Goal: Information Seeking & Learning: Learn about a topic

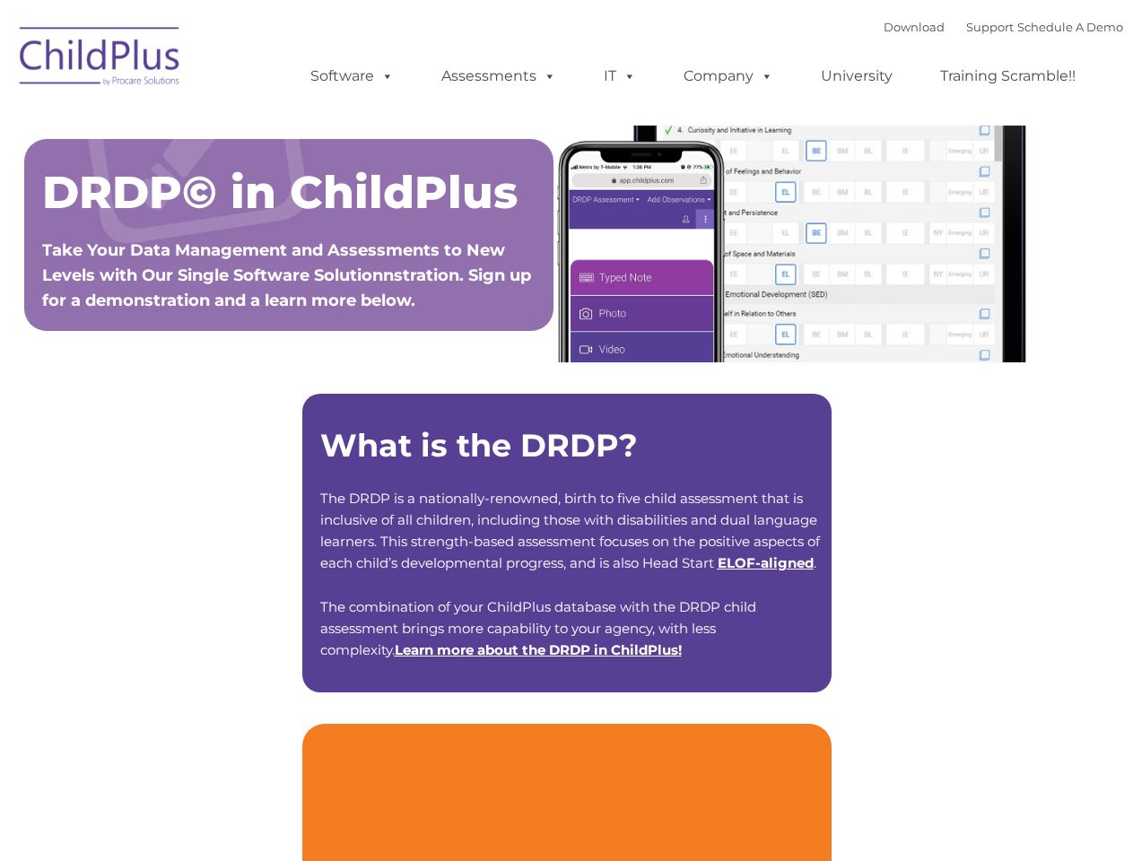
type input ""
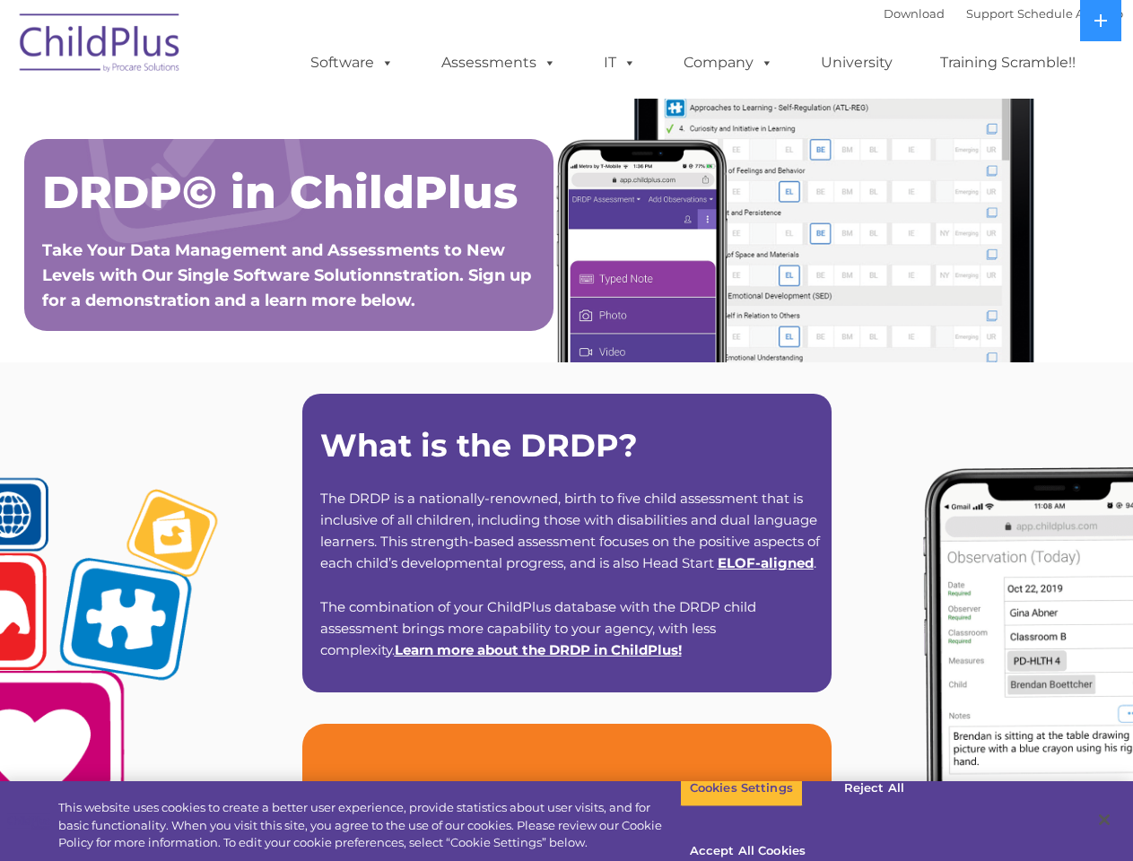
click at [566, 430] on strong "What is the DRDP?" at bounding box center [478, 445] width 317 height 39
click at [384, 62] on span at bounding box center [384, 62] width 20 height 17
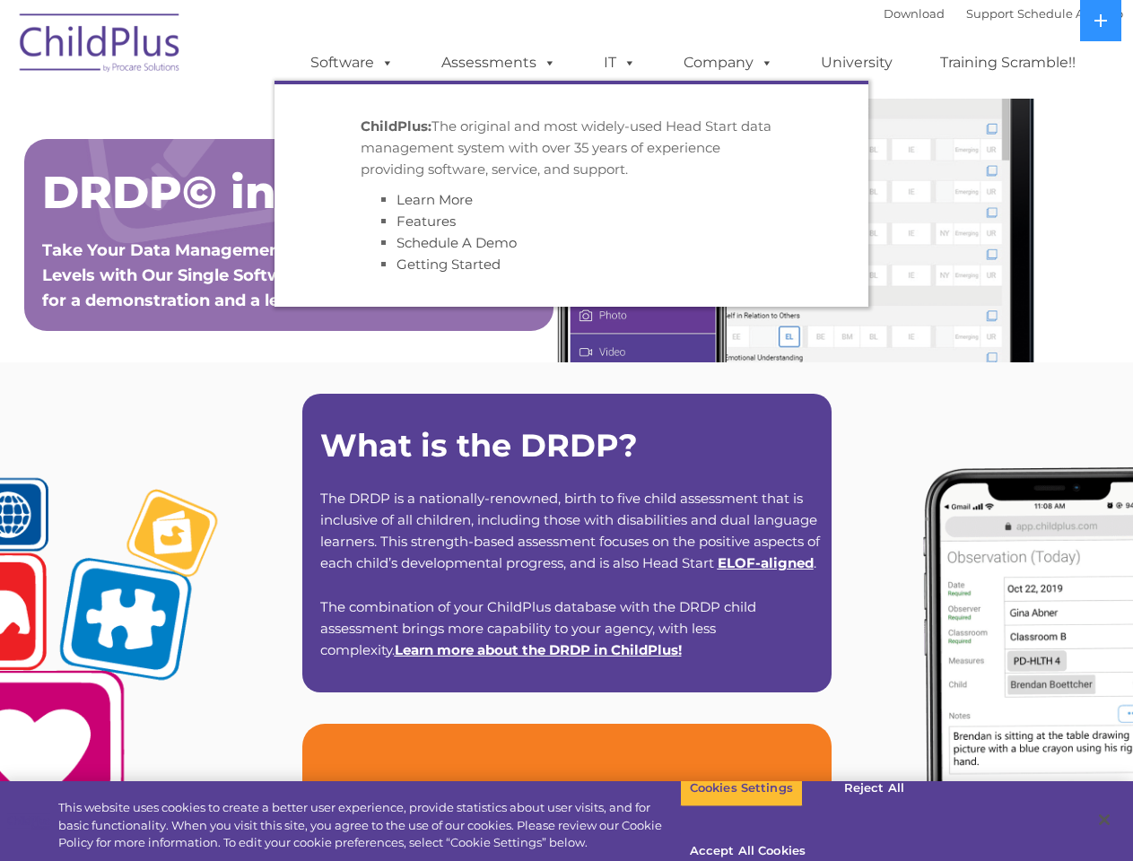
click at [546, 62] on span at bounding box center [546, 62] width 20 height 17
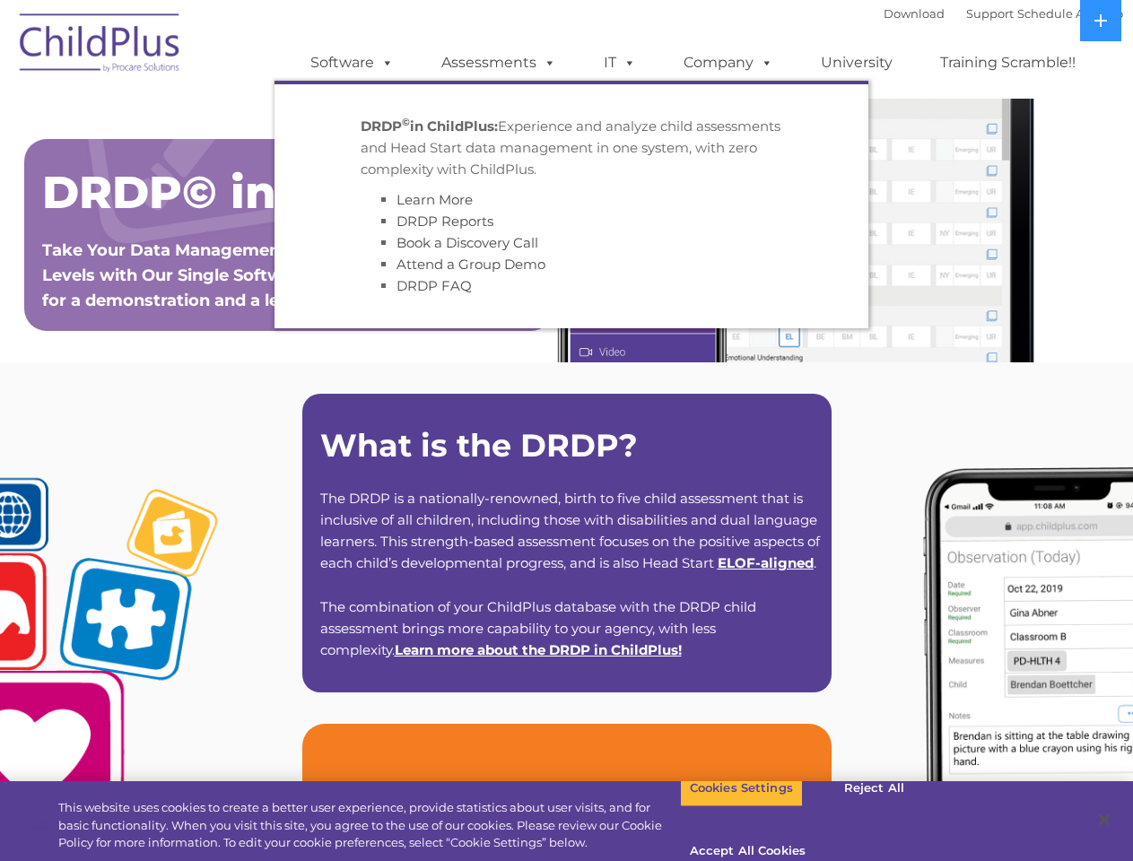
click at [620, 63] on span at bounding box center [626, 62] width 20 height 17
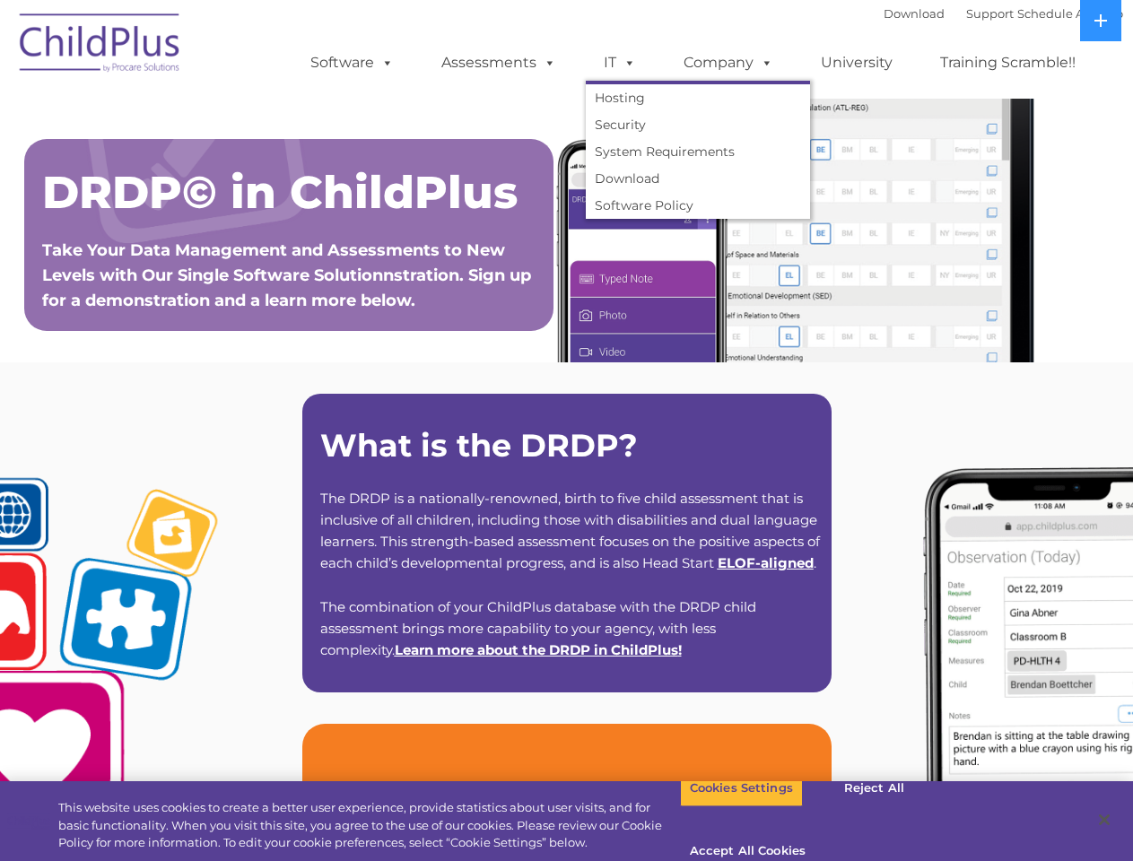
click at [626, 62] on span at bounding box center [626, 62] width 20 height 17
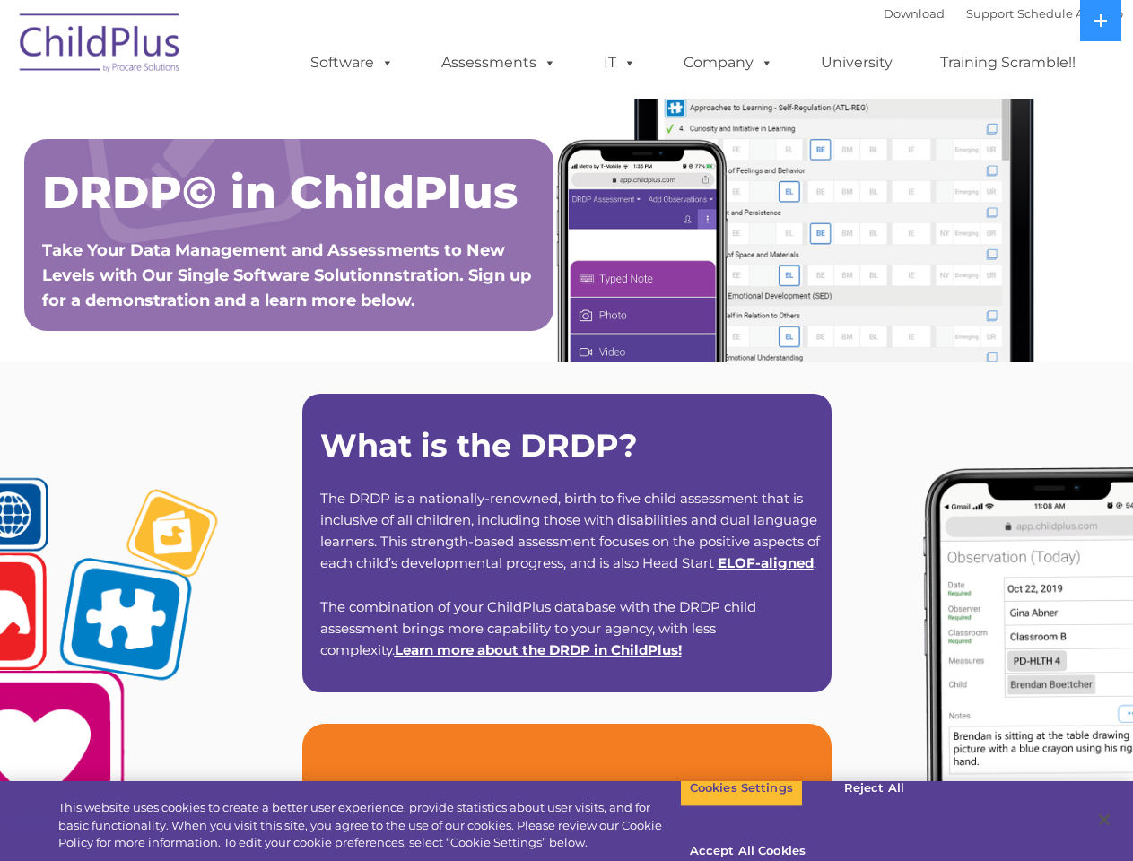
click at [727, 63] on link "Company" at bounding box center [728, 63] width 126 height 36
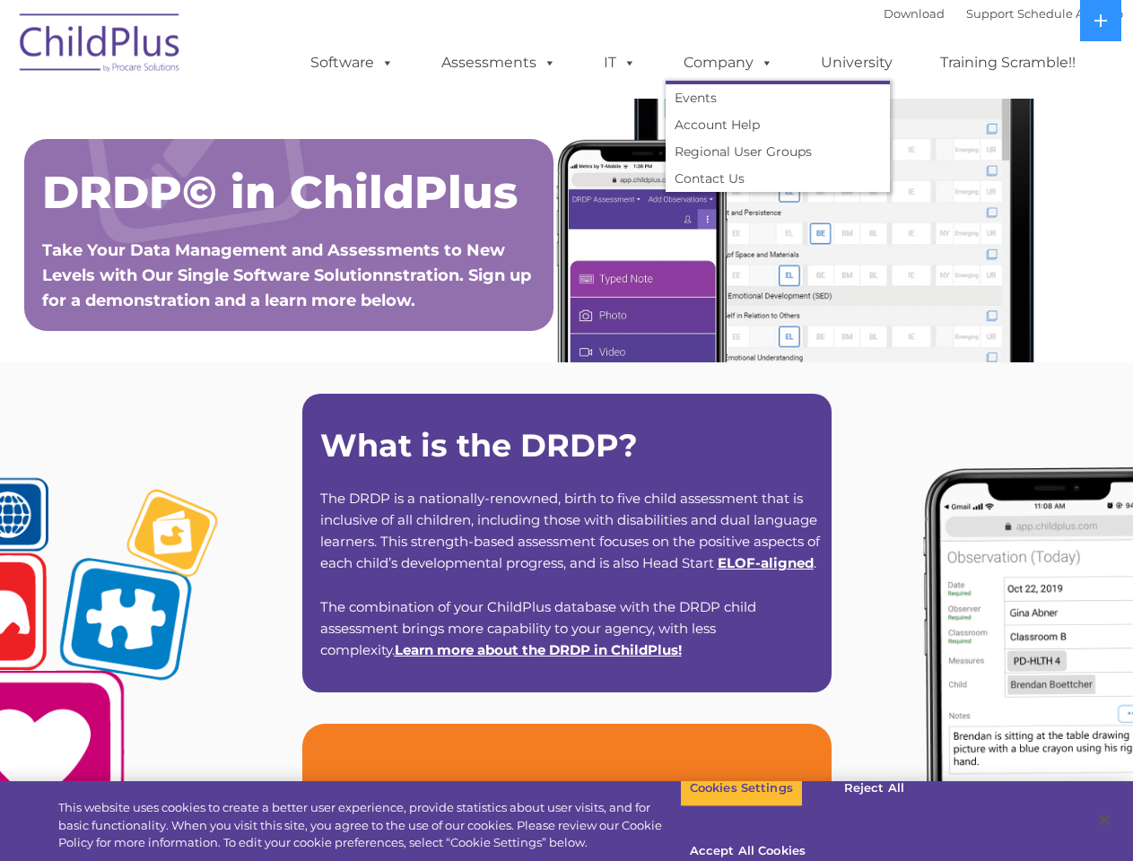
click at [762, 62] on span at bounding box center [763, 62] width 20 height 17
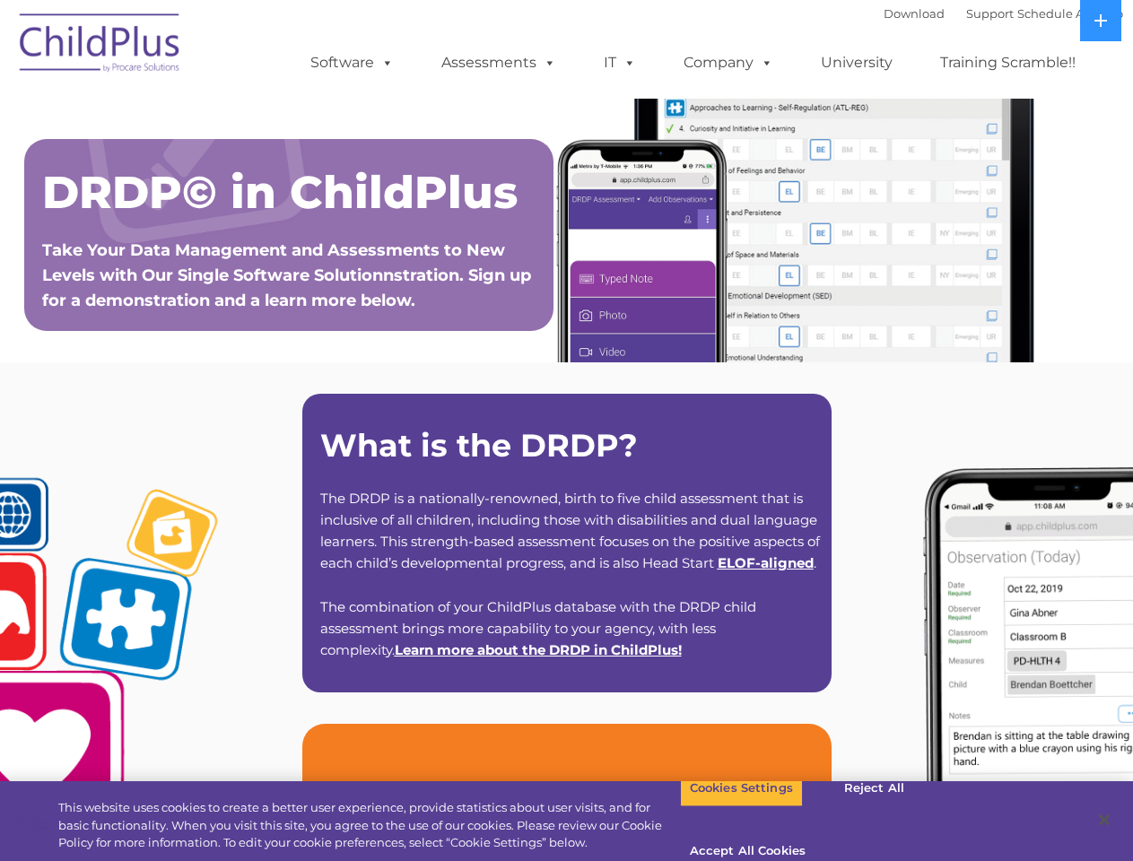
click at [1100, 21] on icon at bounding box center [1100, 20] width 13 height 13
click at [727, 807] on button "Cookies Settings" at bounding box center [741, 788] width 123 height 38
